Goal: Use online tool/utility: Utilize a website feature to perform a specific function

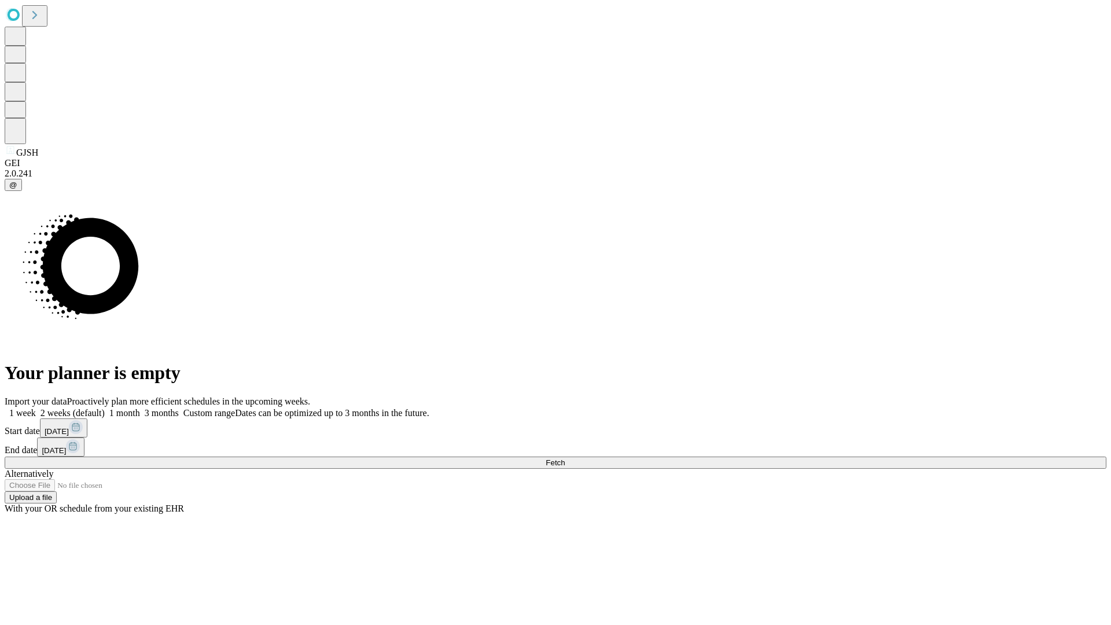
click at [565, 458] on span "Fetch" at bounding box center [555, 462] width 19 height 9
